Goal: Information Seeking & Learning: Learn about a topic

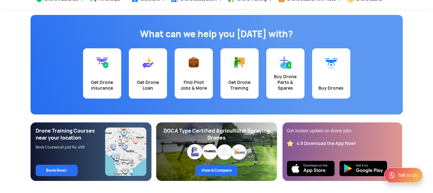
scroll to position [45, 0]
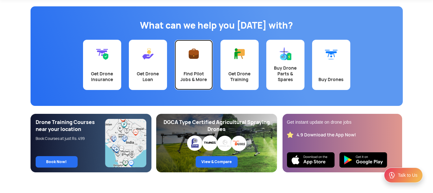
click at [192, 64] on link "Find Pilot Jobs & More" at bounding box center [194, 65] width 38 height 50
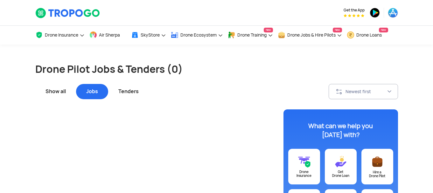
click at [50, 90] on div "Show all" at bounding box center [55, 91] width 41 height 15
